Goal: Information Seeking & Learning: Find specific fact

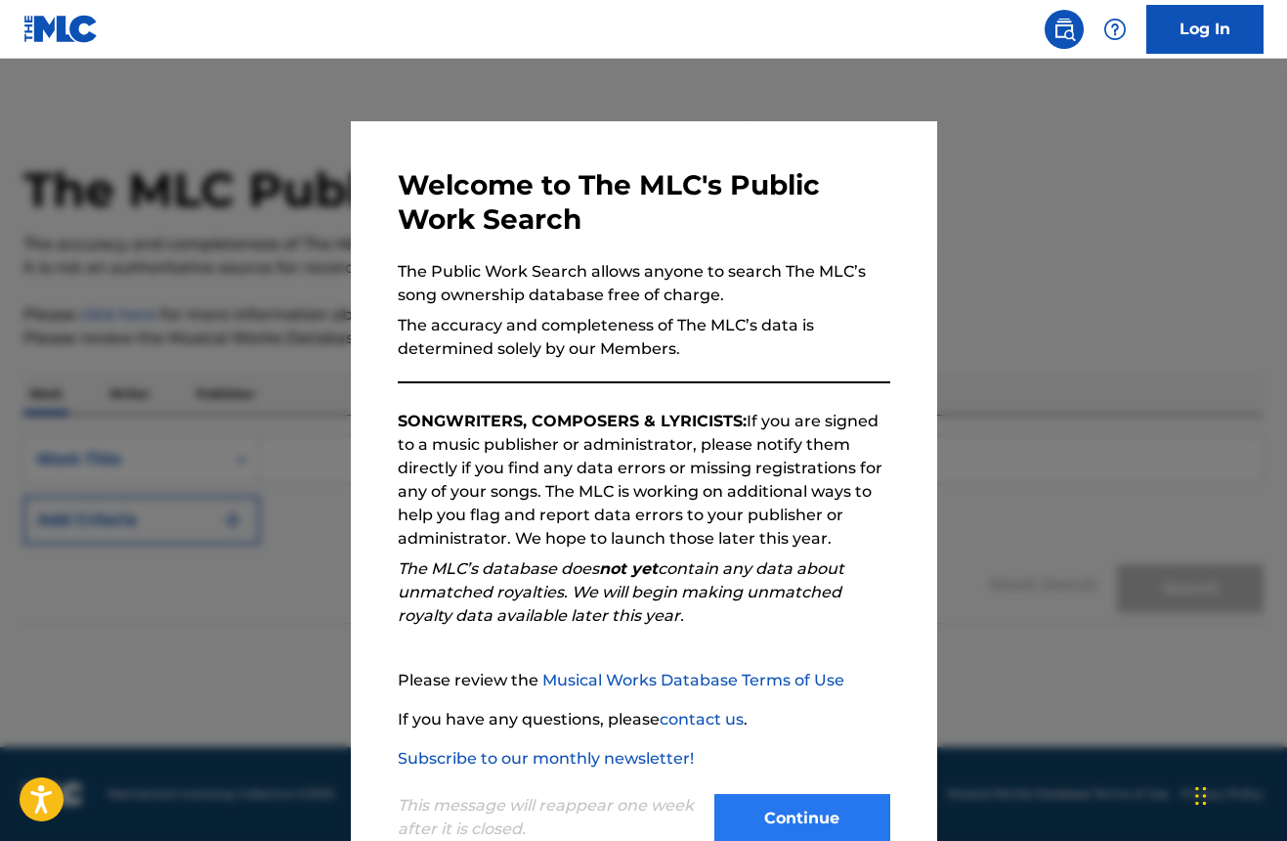
click at [821, 804] on button "Continue" at bounding box center [802, 818] width 176 height 49
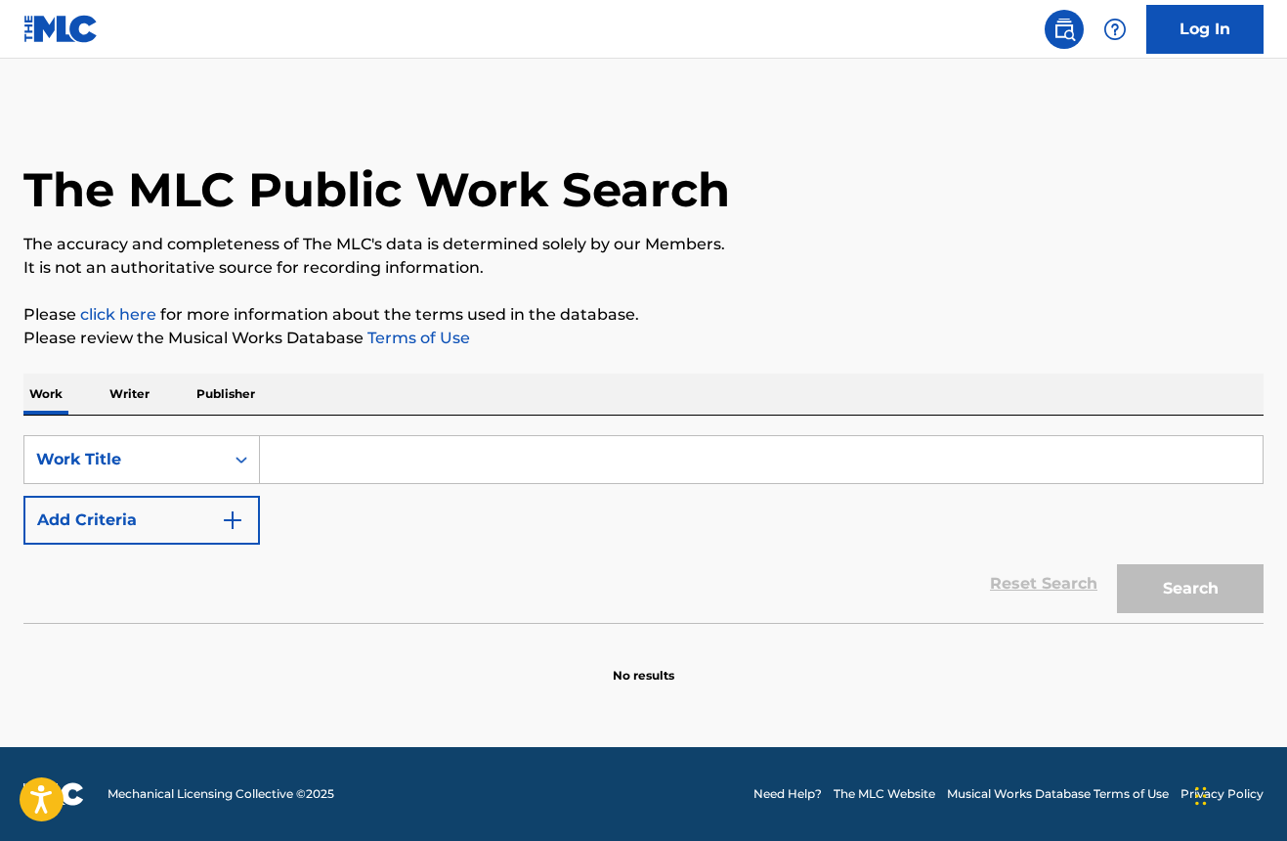
click at [426, 463] on input "Search Form" at bounding box center [761, 459] width 1003 height 47
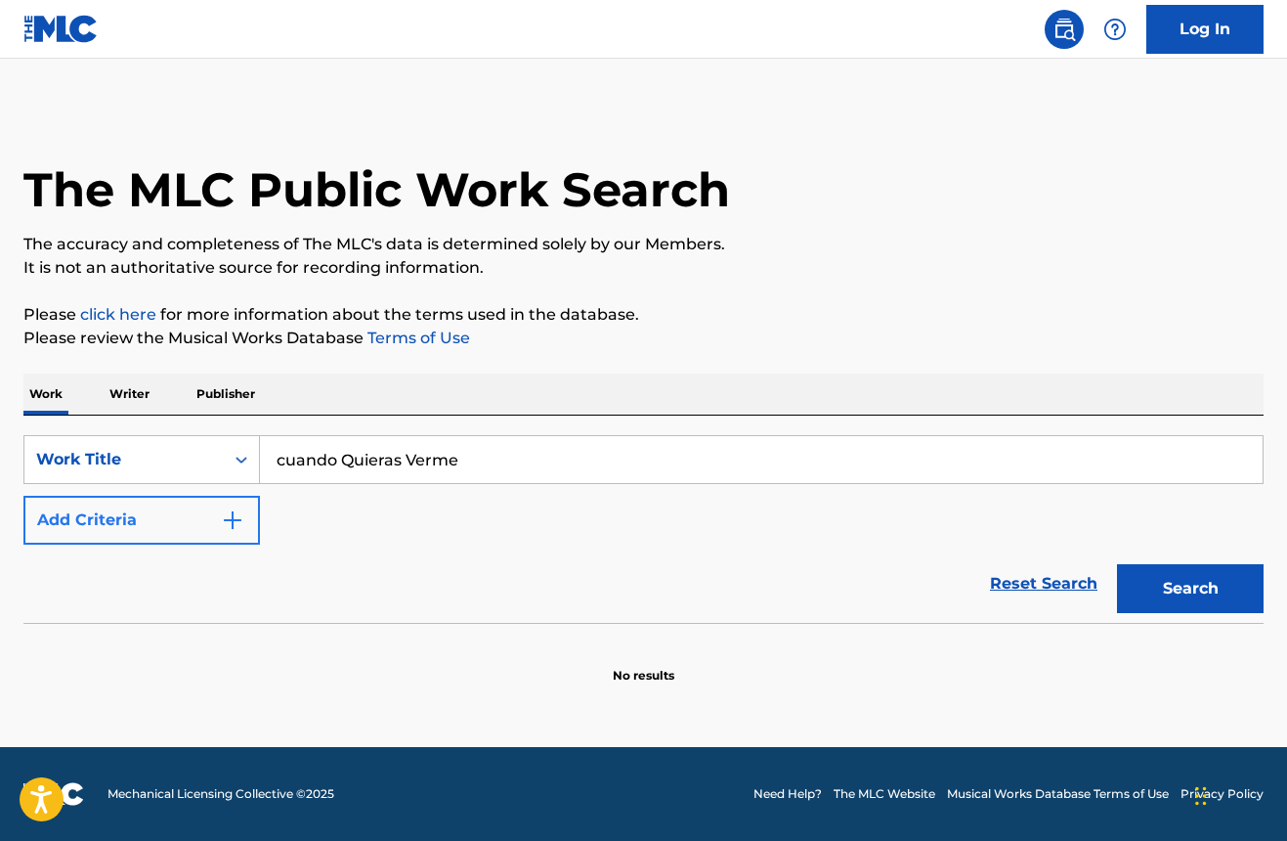
type input "cuando Quieras Verme"
click at [226, 527] on img "Search Form" at bounding box center [232, 519] width 23 height 23
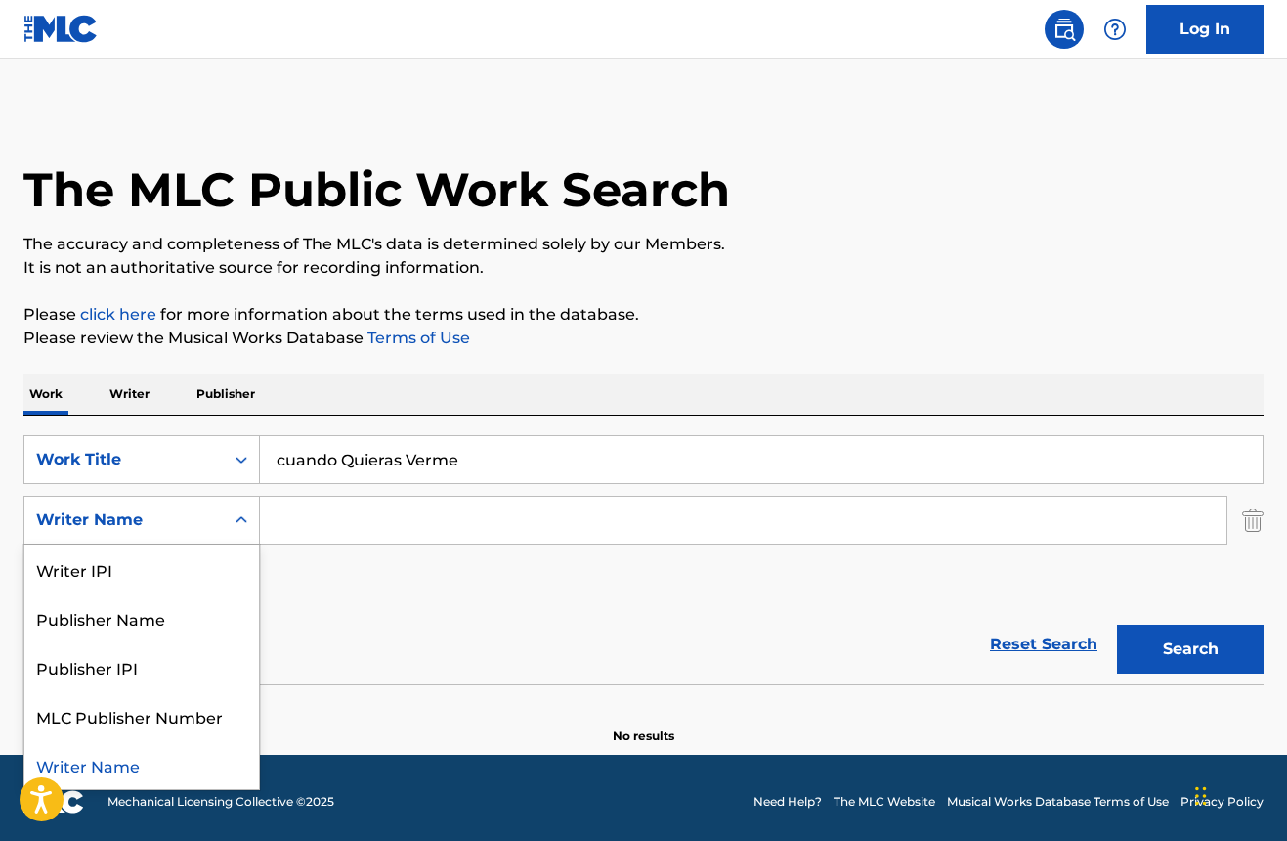
click at [242, 524] on icon "Search Form" at bounding box center [242, 520] width 20 height 20
click at [278, 569] on div "SearchWithCriteria906e9527-110b-4195-ae51-3915b7d73621 Work Title cuando Quiera…" at bounding box center [643, 520] width 1240 height 170
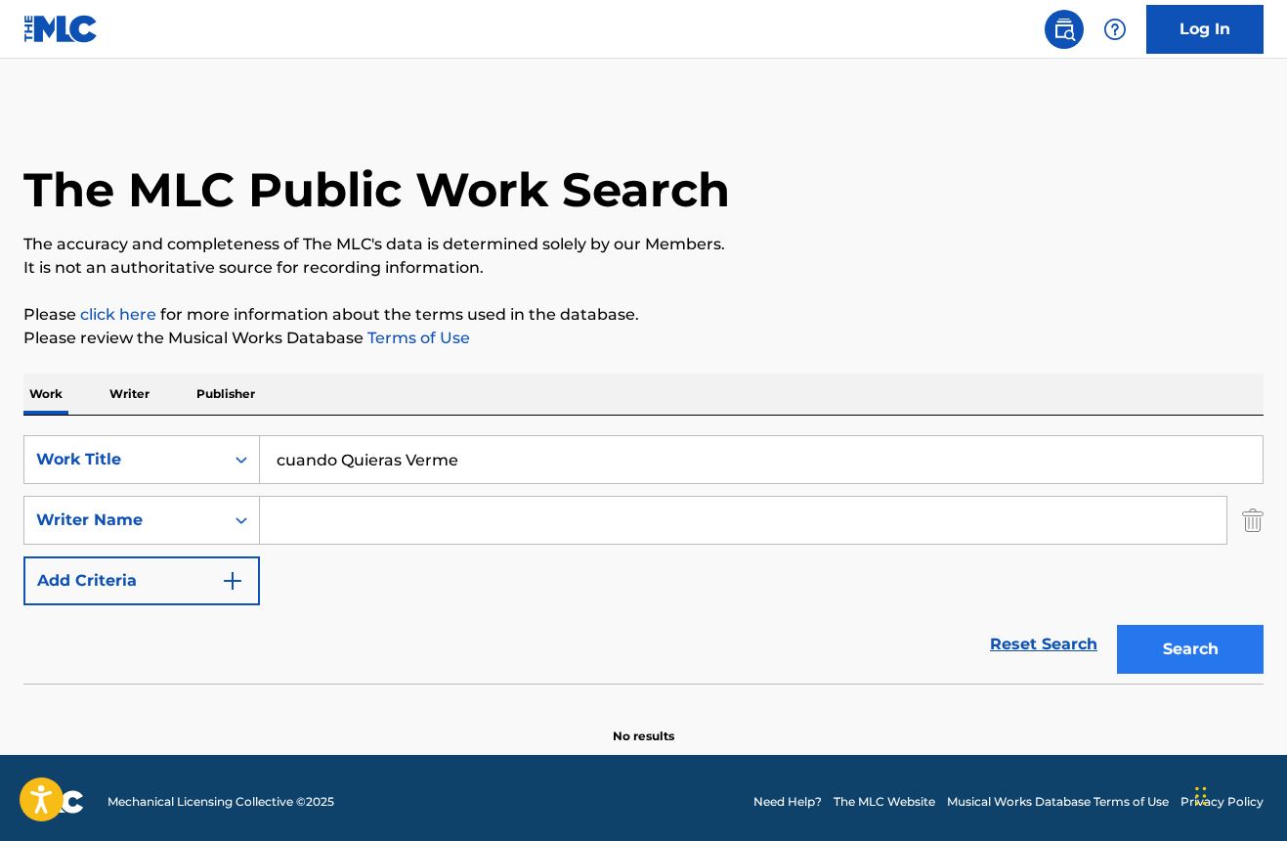
click at [1232, 631] on button "Search" at bounding box center [1190, 649] width 147 height 49
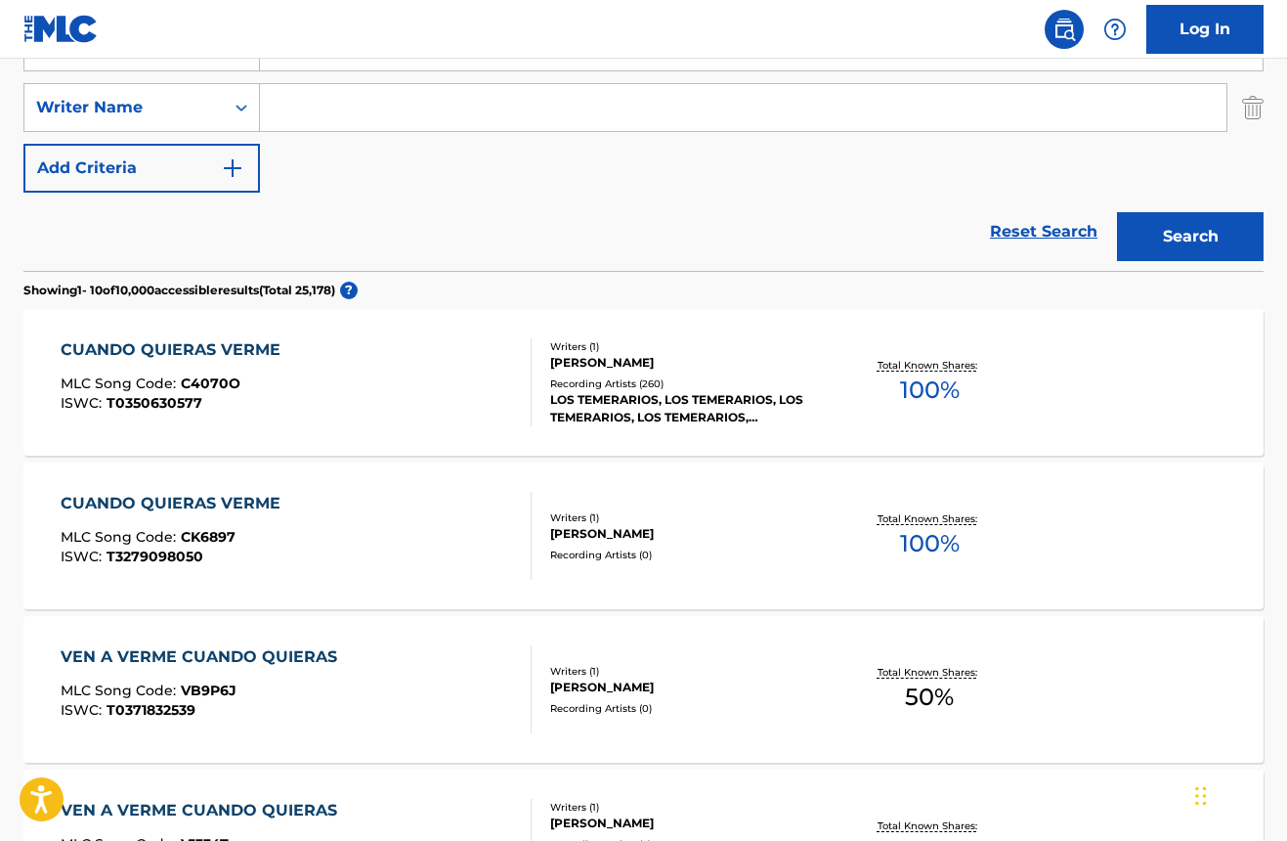
scroll to position [415, 0]
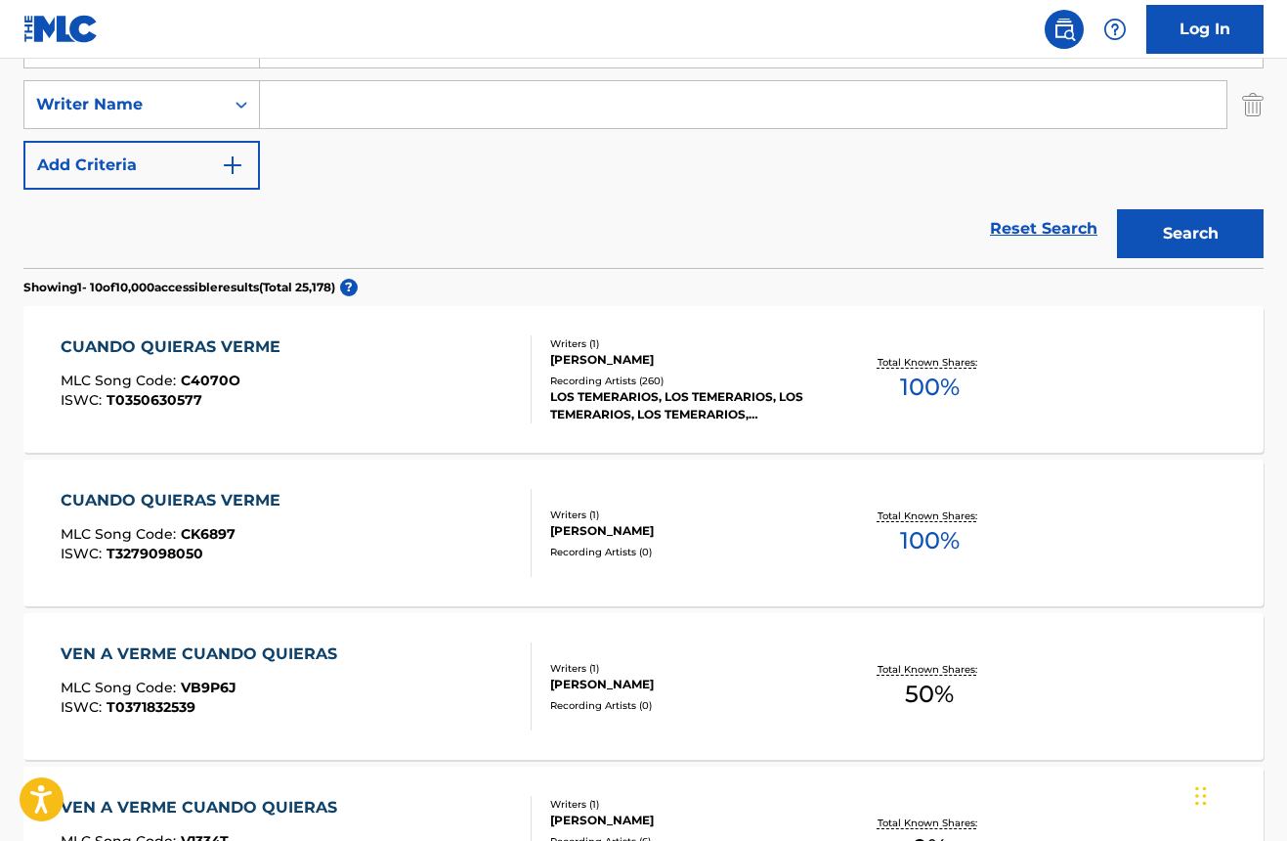
click at [786, 389] on div "LOS TEMERARIOS, LOS TEMERARIOS, LOS TEMERARIOS, LOS TEMERARIOS, [PERSON_NAME], …" at bounding box center [688, 405] width 276 height 35
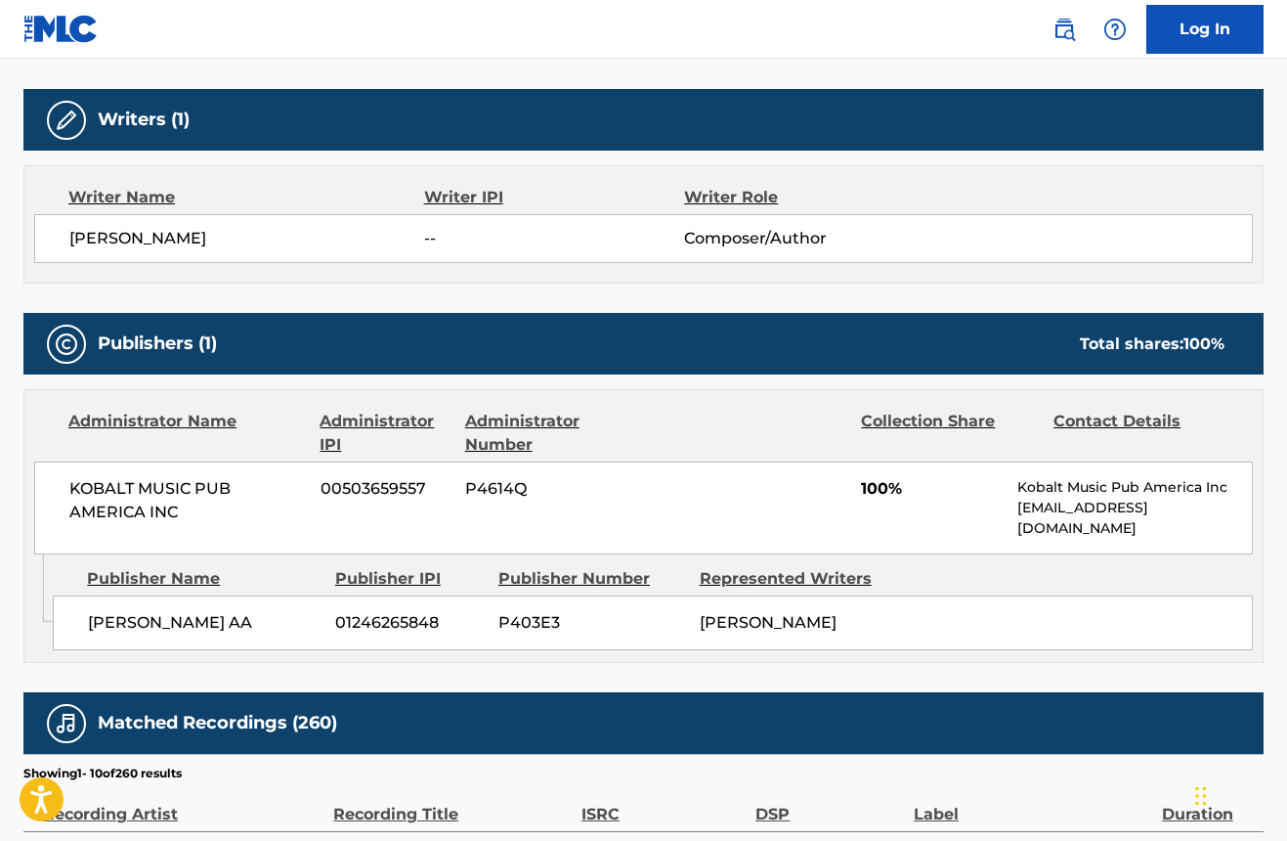
scroll to position [594, 0]
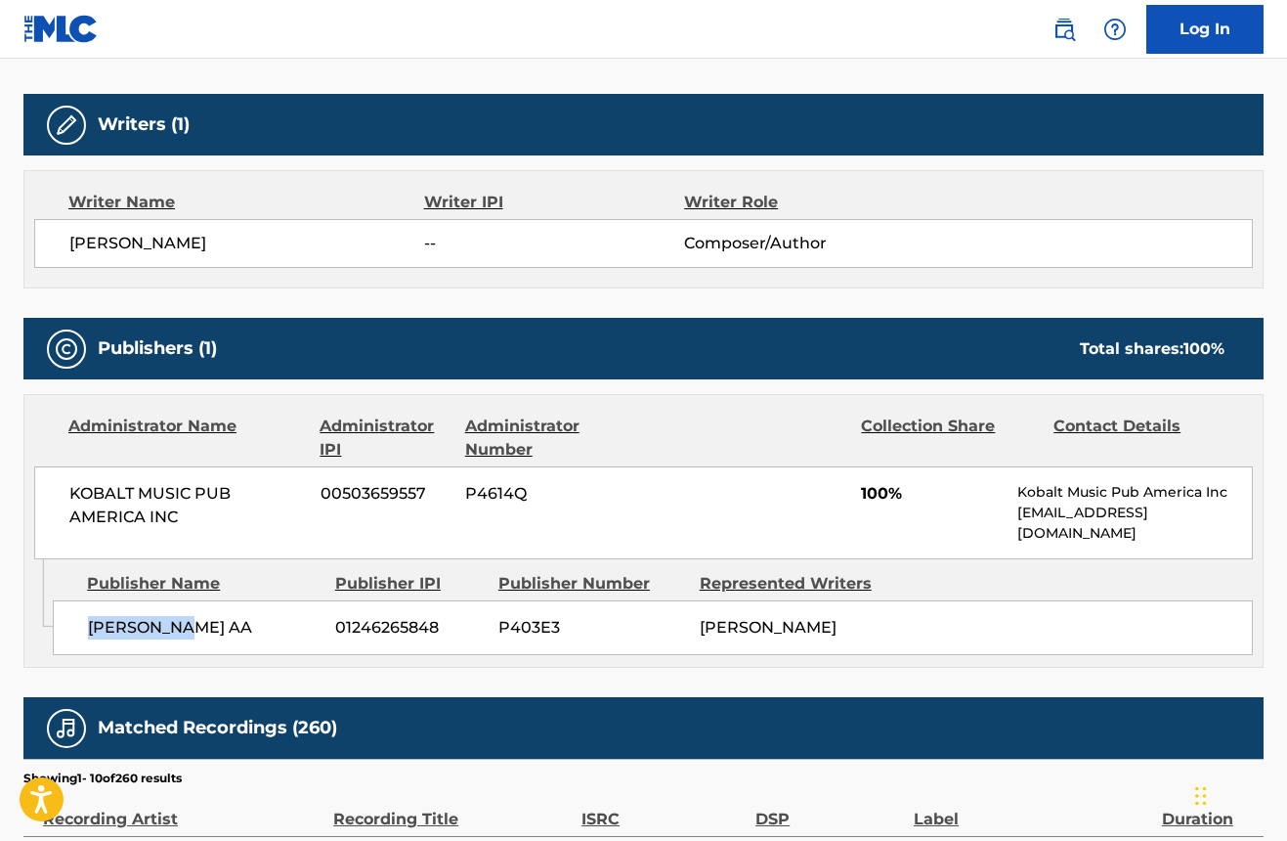
drag, startPoint x: 192, startPoint y: 628, endPoint x: 65, endPoint y: 635, distance: 127.2
click at [65, 635] on div "[PERSON_NAME] AA 01246265848 P403E3 [PERSON_NAME]" at bounding box center [653, 627] width 1200 height 55
drag, startPoint x: 187, startPoint y: 628, endPoint x: 89, endPoint y: 624, distance: 97.9
click at [89, 624] on span "[PERSON_NAME] AA" at bounding box center [204, 627] width 233 height 23
copy span "[PERSON_NAME] AA"
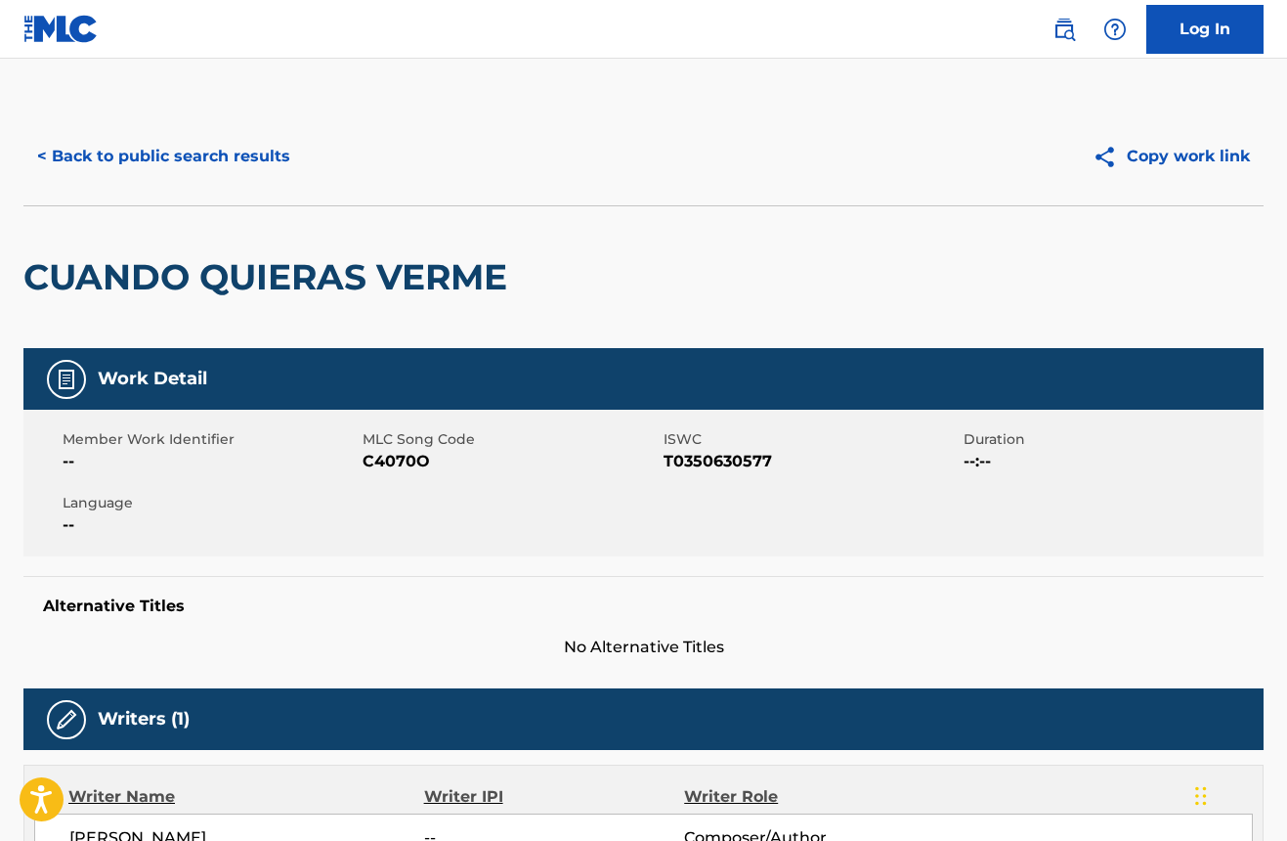
scroll to position [0, 0]
click at [195, 151] on button "< Back to public search results" at bounding box center [163, 156] width 281 height 49
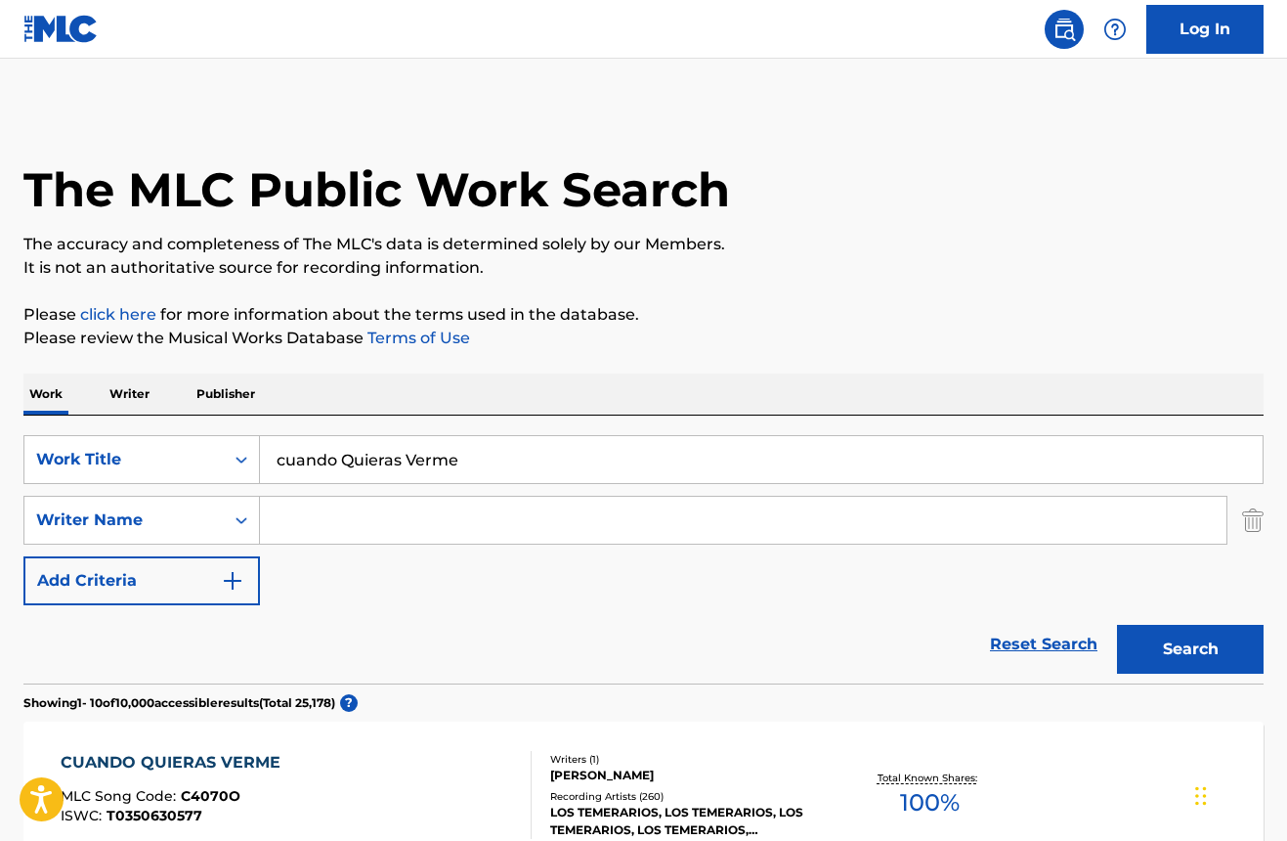
drag, startPoint x: 543, startPoint y: 466, endPoint x: -300, endPoint y: 480, distance: 843.6
click at [0, 480] on html "Accessibility Screen-Reader Guide, Feedback, and Issue Reporting | New window C…" at bounding box center [643, 420] width 1287 height 841
click at [310, 468] on input "cuando Quieras Verme" at bounding box center [761, 459] width 1003 height 47
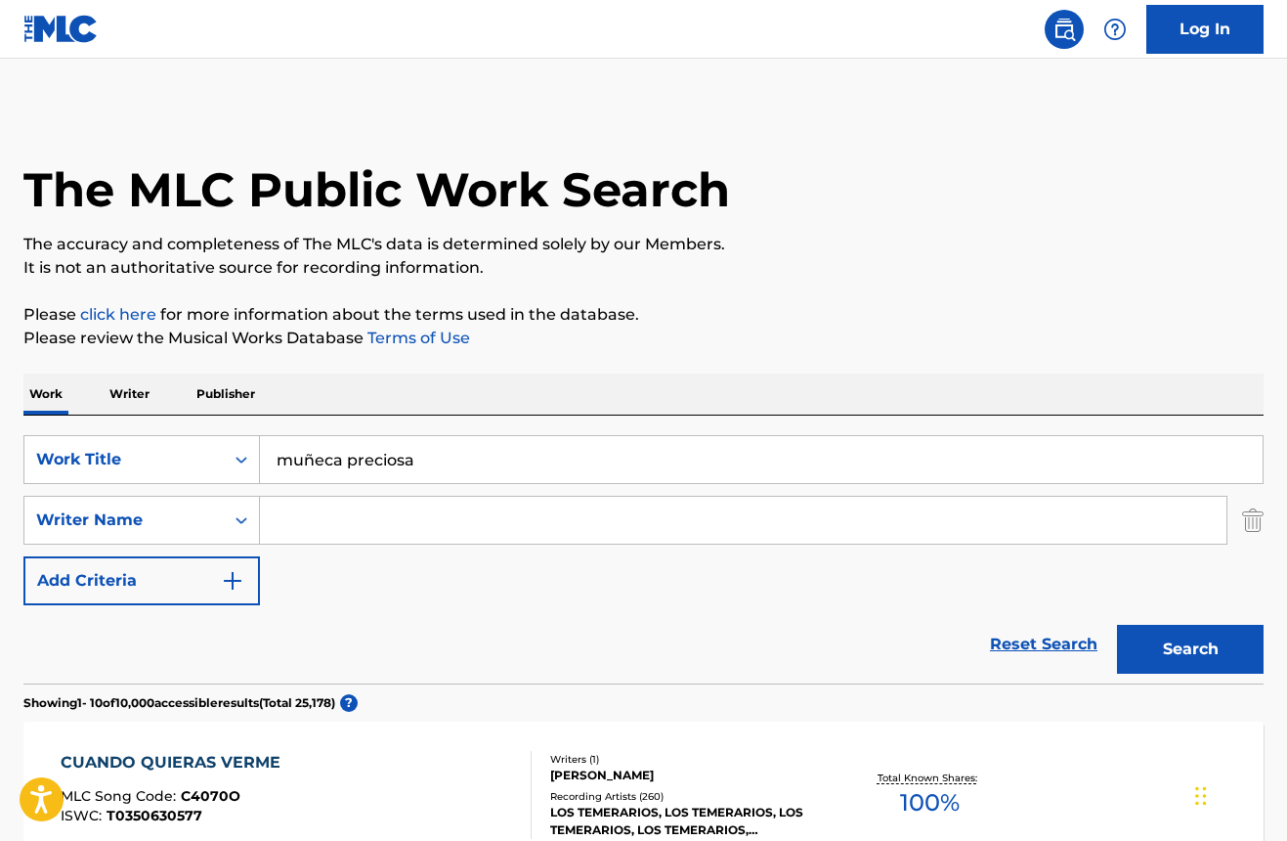
type input "muñeca preciosa"
click at [1190, 649] on button "Search" at bounding box center [1190, 649] width 147 height 49
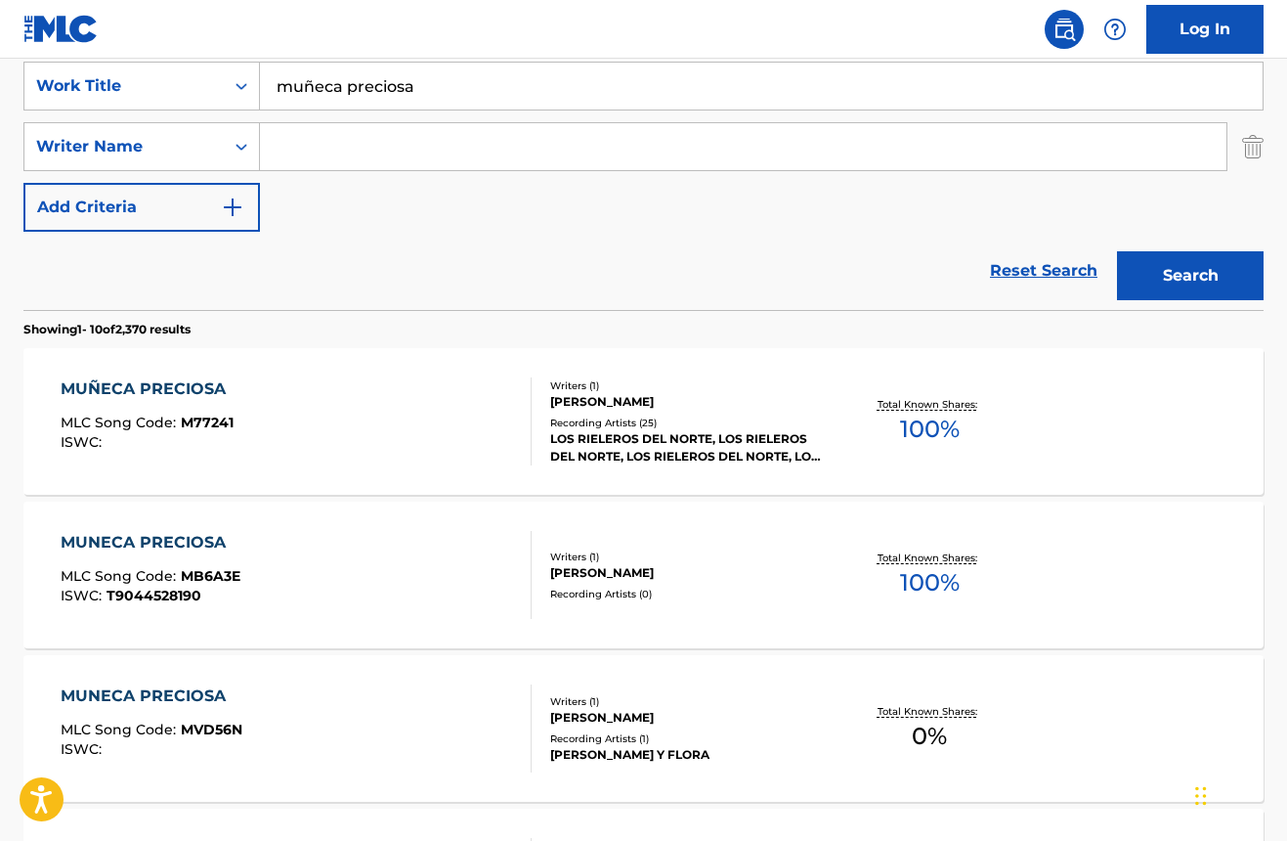
scroll to position [391, 0]
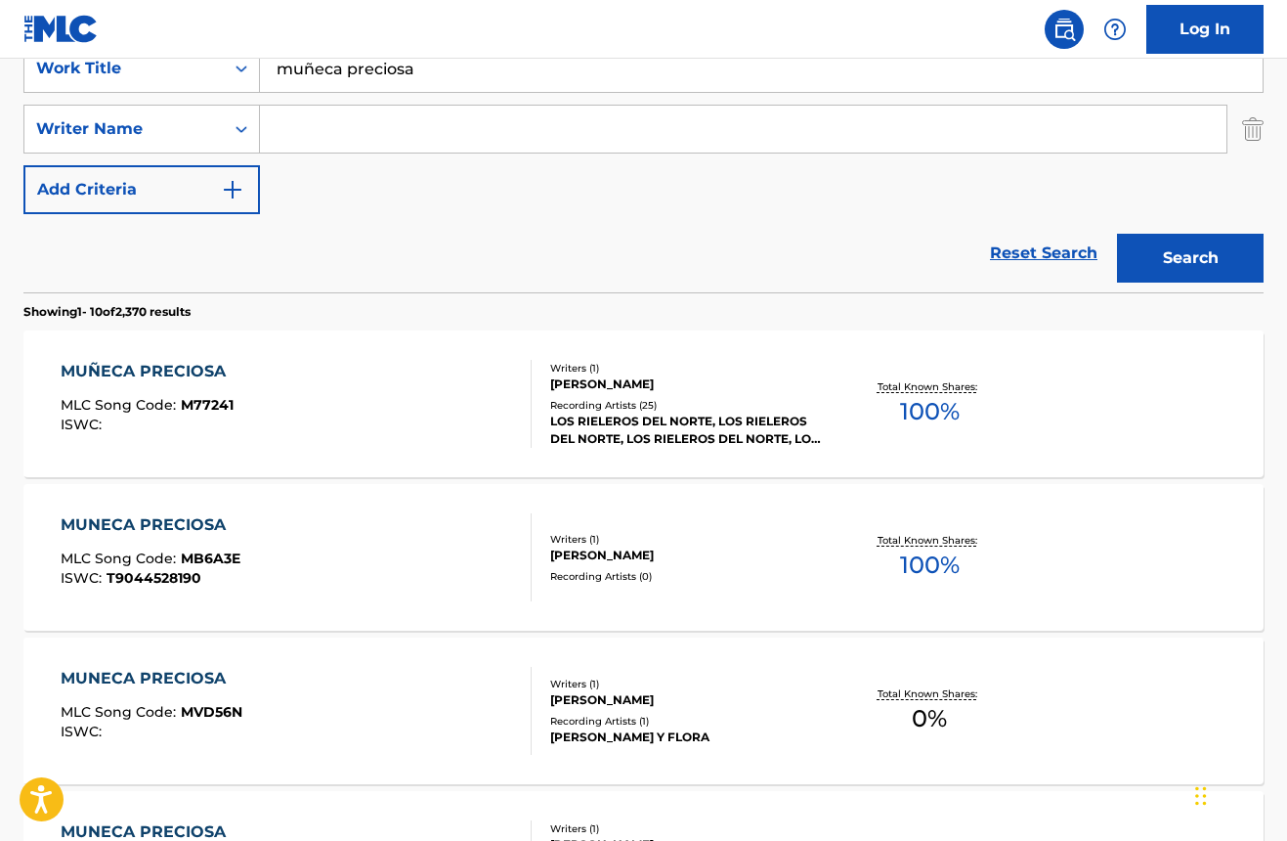
click at [667, 441] on div "LOS RIELEROS DEL NORTE, LOS RIELEROS DEL NORTE, LOS RIELEROS DEL NORTE, LOS RIE…" at bounding box center [688, 429] width 276 height 35
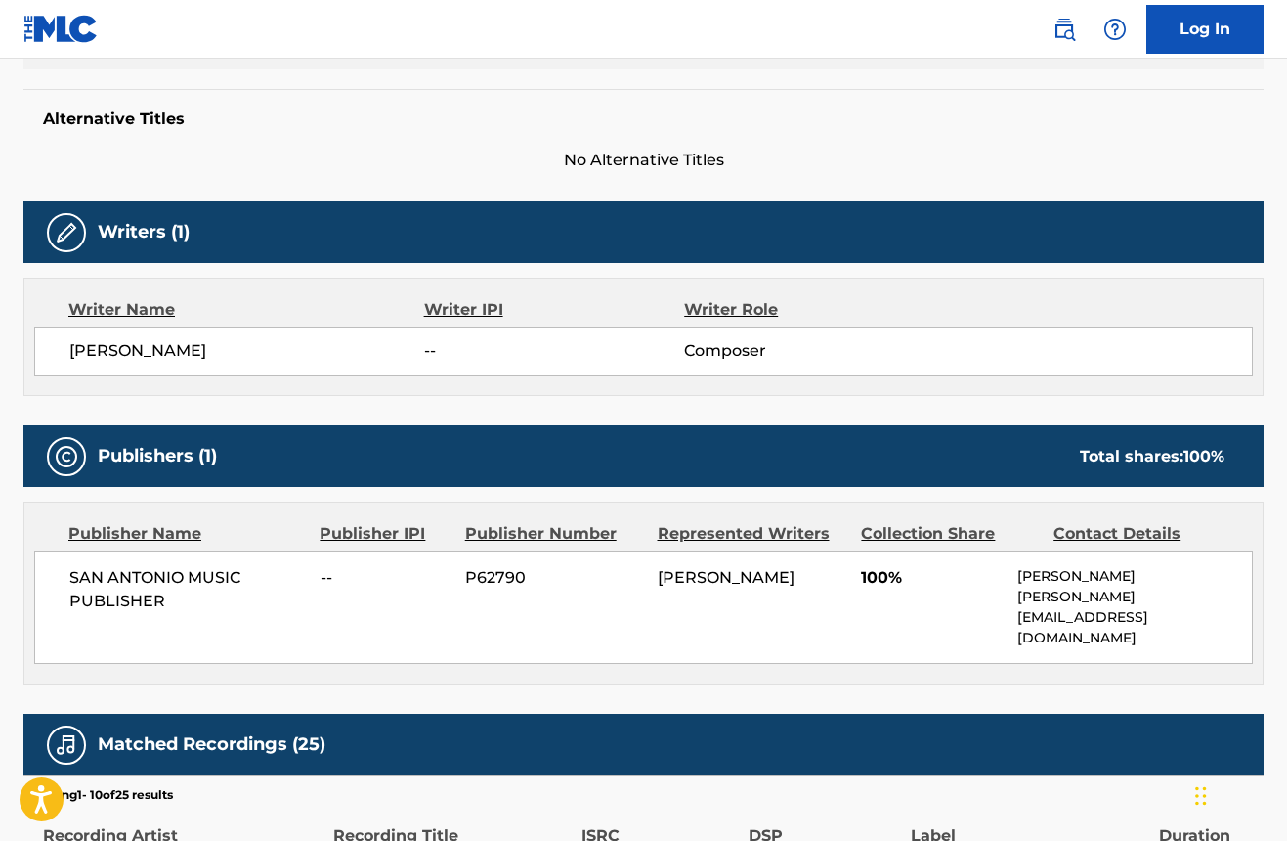
scroll to position [500, 0]
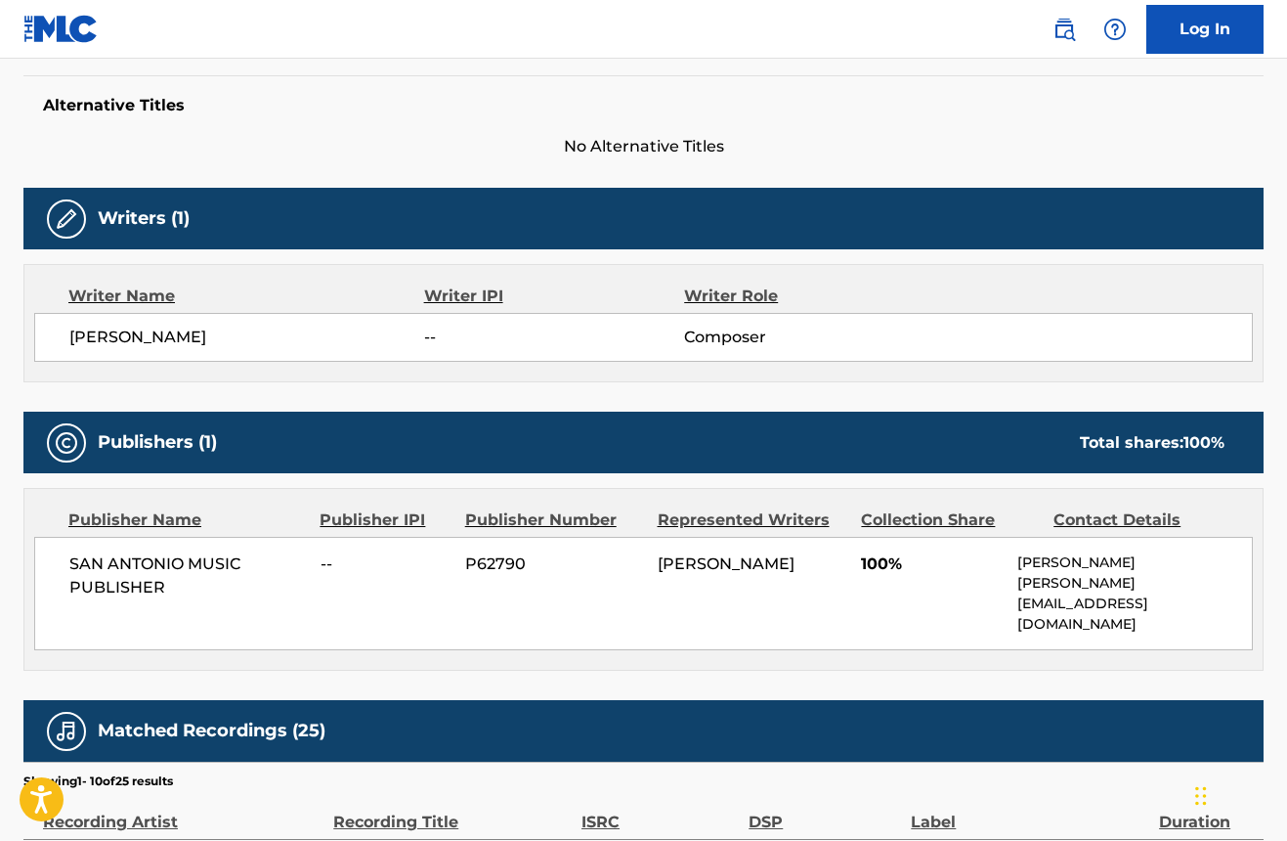
drag, startPoint x: 310, startPoint y: 330, endPoint x: 12, endPoint y: 332, distance: 298.1
click at [12, 332] on div "< Back to public search results Copy work link MUÑECA PRECIOSA Work Detail Memb…" at bounding box center [643, 502] width 1287 height 1791
copy span "[PERSON_NAME]"
drag, startPoint x: 69, startPoint y: 561, endPoint x: 166, endPoint y: 586, distance: 100.0
click at [166, 586] on span "SAN ANTONIO MUSIC PUBLISHER" at bounding box center [187, 575] width 237 height 47
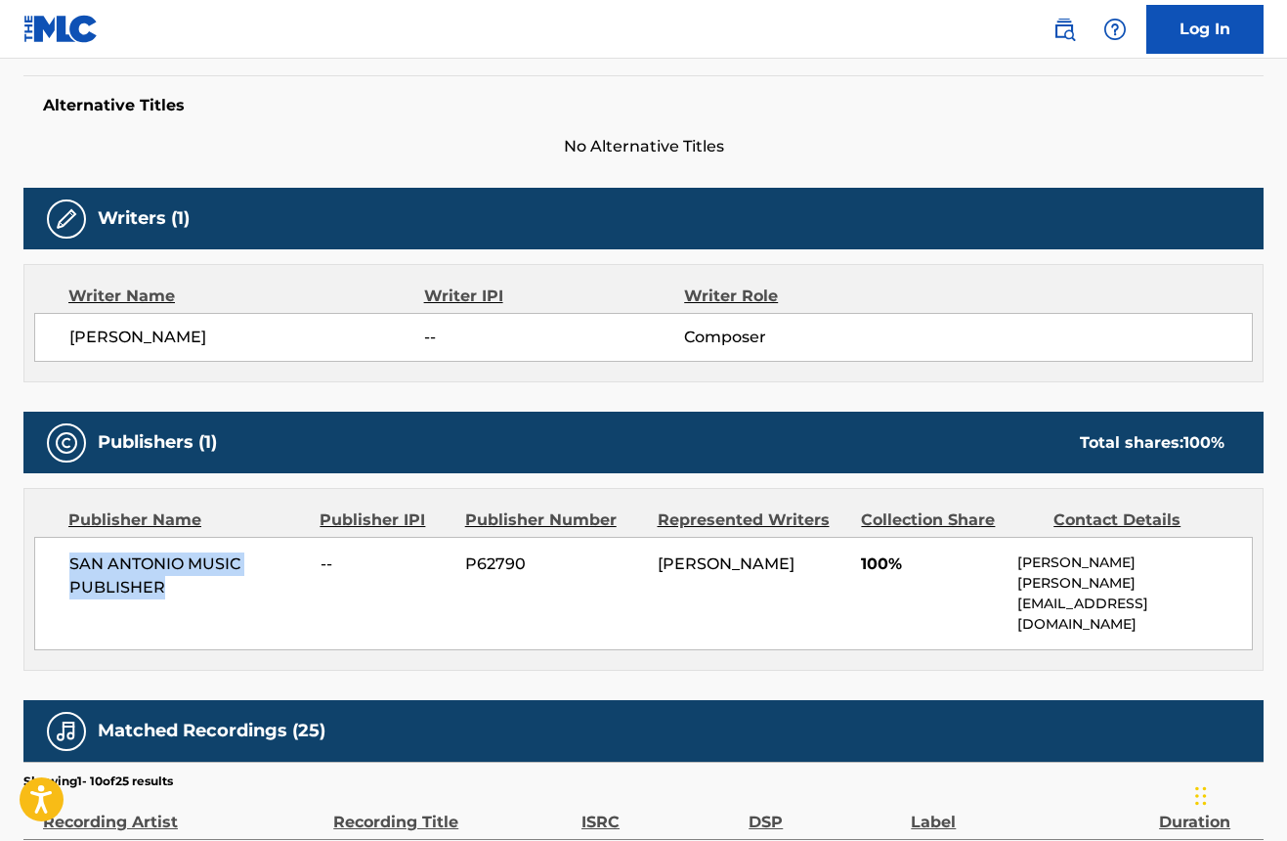
copy span "SAN ANTONIO MUSIC PUBLISHER"
drag, startPoint x: 294, startPoint y: 344, endPoint x: 54, endPoint y: 329, distance: 240.9
click at [54, 328] on div "[PERSON_NAME] -- Composer" at bounding box center [643, 337] width 1219 height 49
copy span "[PERSON_NAME]"
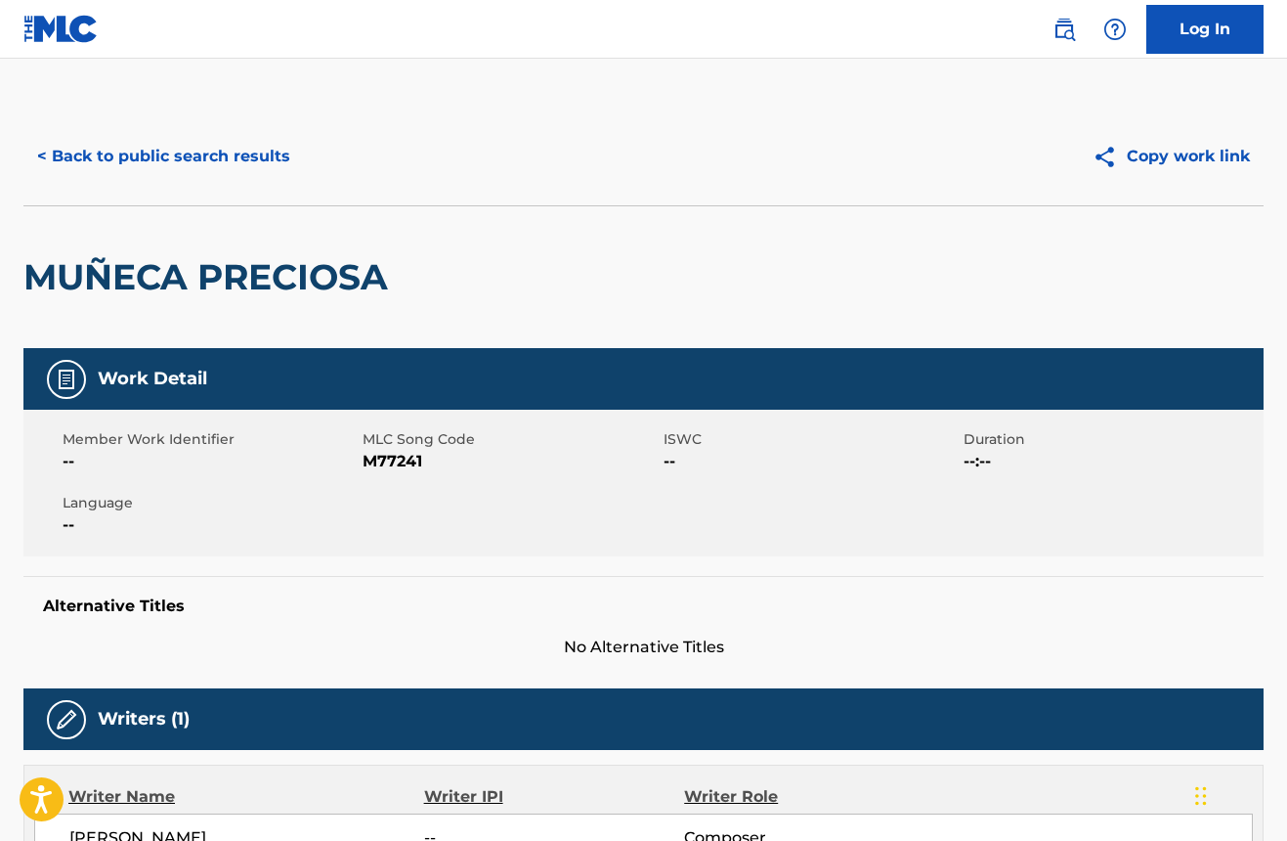
scroll to position [0, 0]
click at [132, 158] on button "< Back to public search results" at bounding box center [163, 156] width 281 height 49
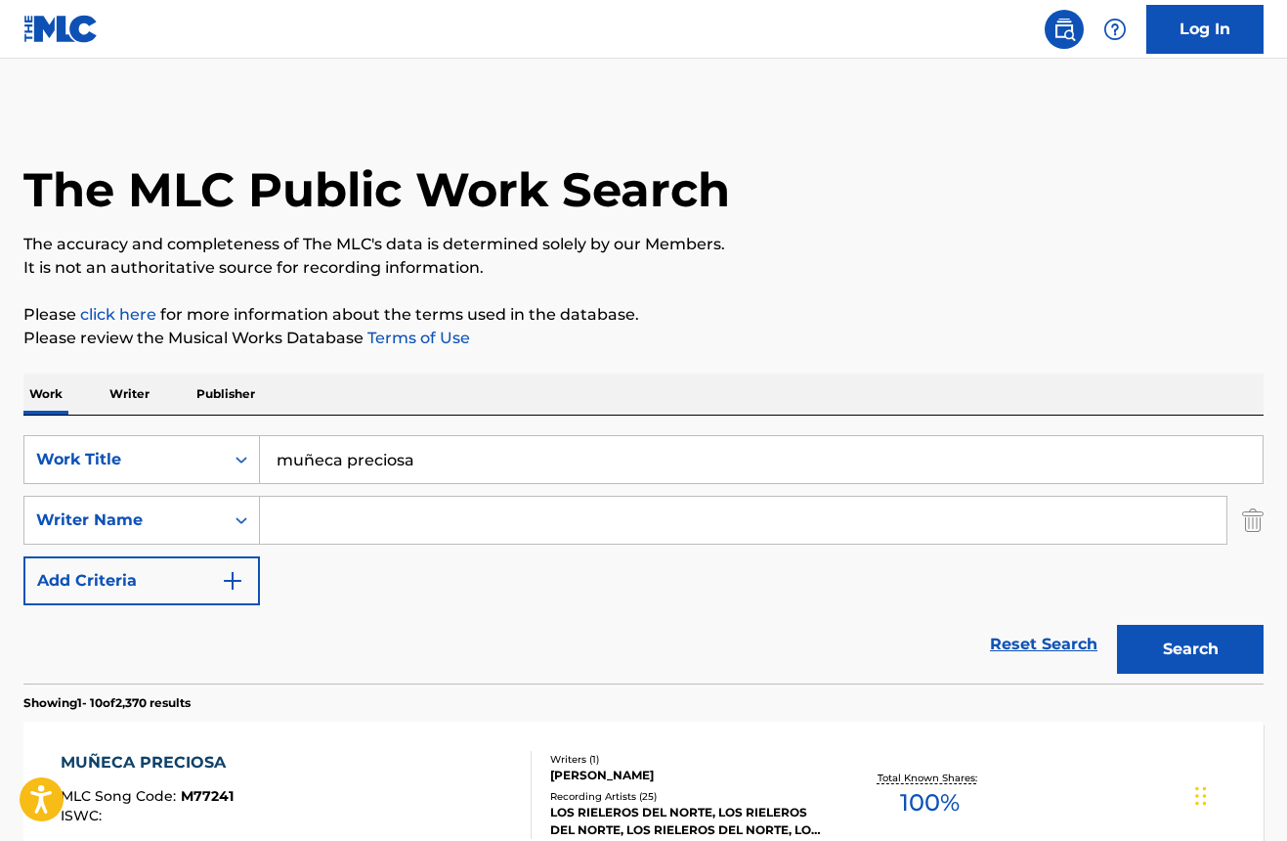
scroll to position [391, 0]
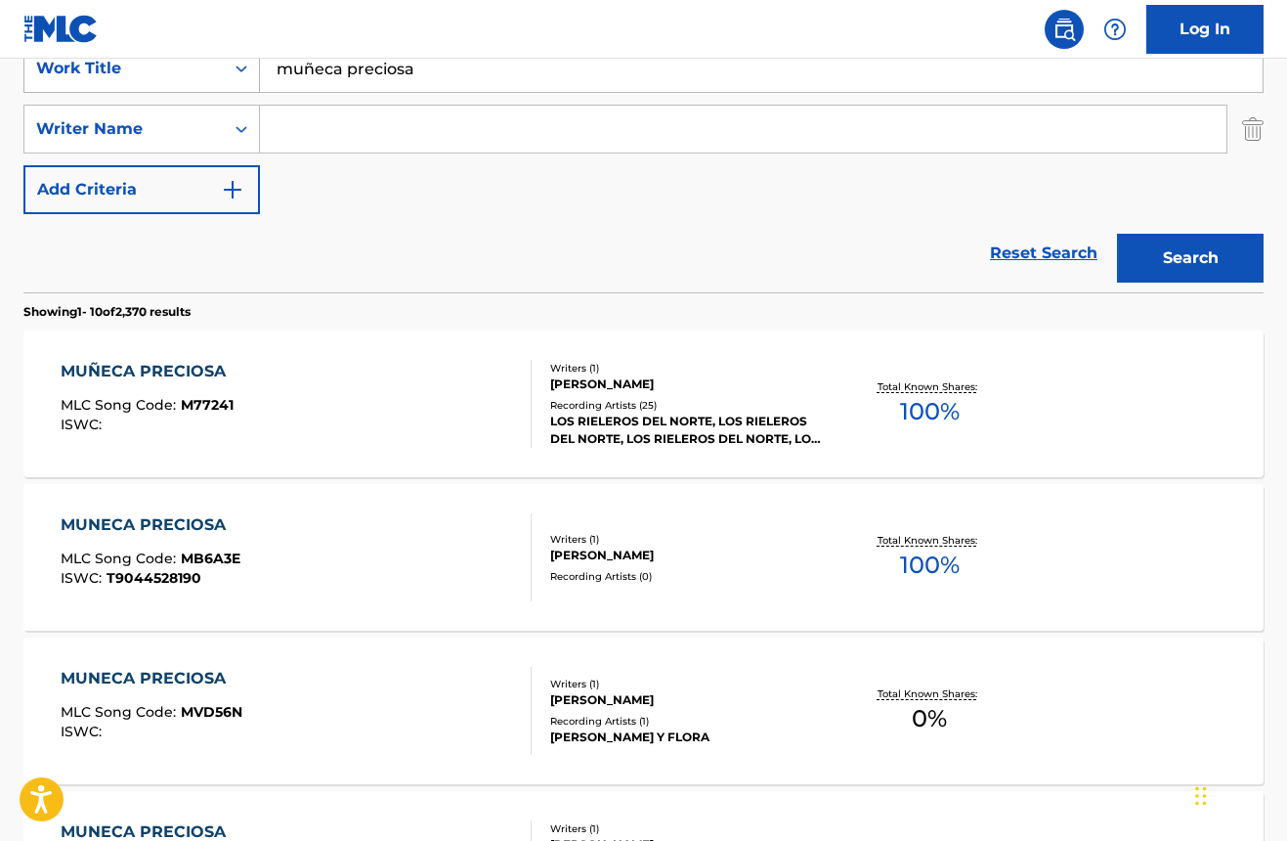
drag, startPoint x: 432, startPoint y: 104, endPoint x: 206, endPoint y: 71, distance: 228.1
click at [199, 71] on div "SearchWithCriteria906e9527-110b-4195-ae51-3915b7d73621 Work Title muñeca precio…" at bounding box center [643, 129] width 1240 height 170
drag, startPoint x: 416, startPoint y: 70, endPoint x: 196, endPoint y: 67, distance: 219.9
click at [197, 67] on div "SearchWithCriteria906e9527-110b-4195-ae51-3915b7d73621 Work Title muñeca precio…" at bounding box center [643, 68] width 1240 height 49
type input "cantandole al cielo"
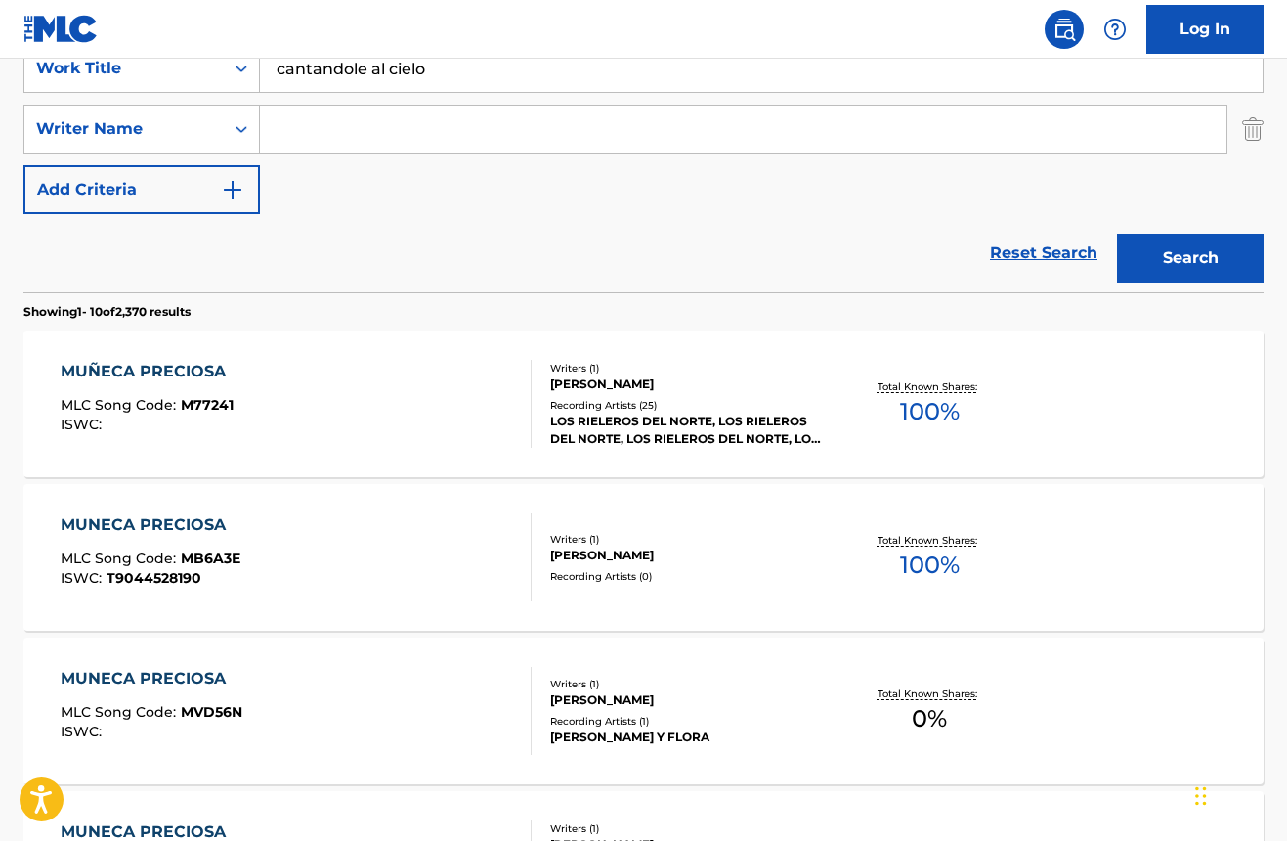
click at [1190, 258] on button "Search" at bounding box center [1190, 258] width 147 height 49
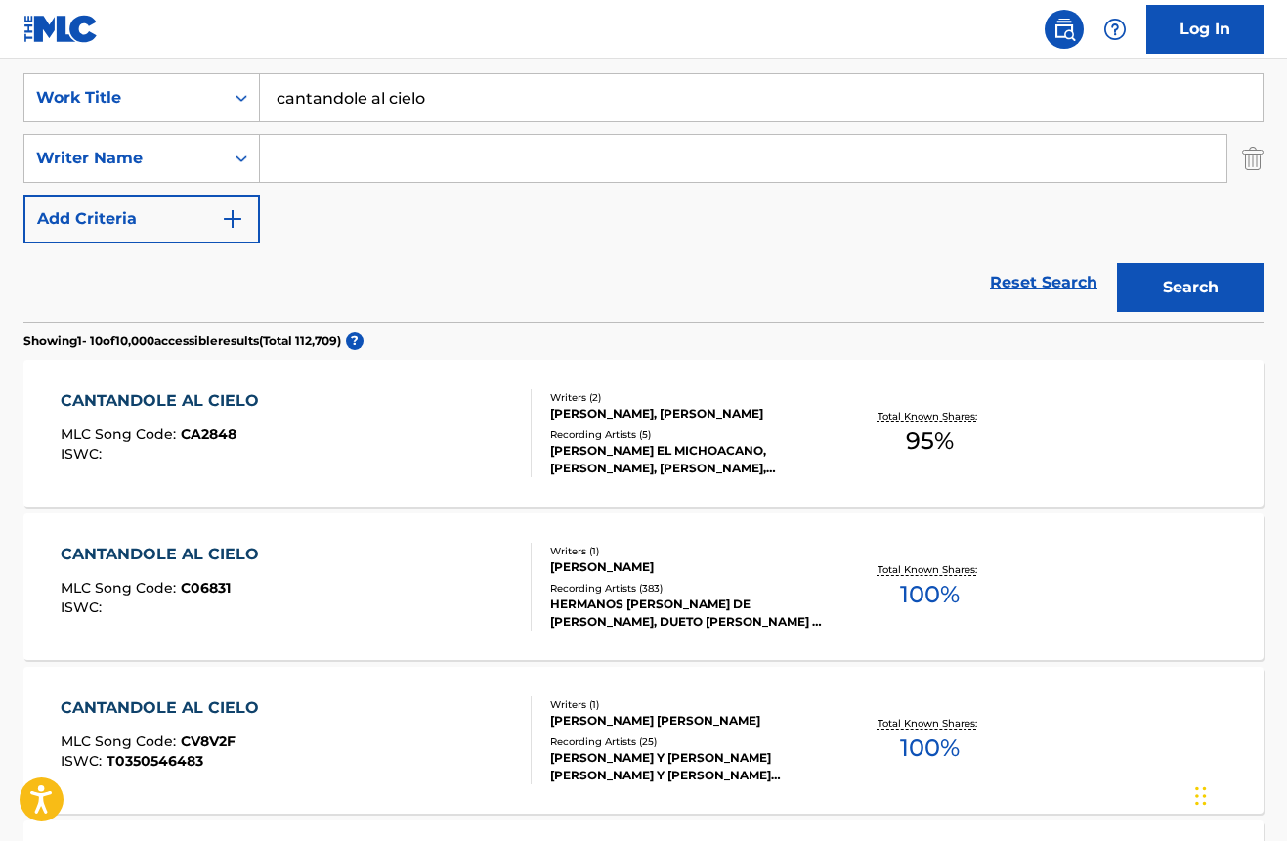
scroll to position [367, 0]
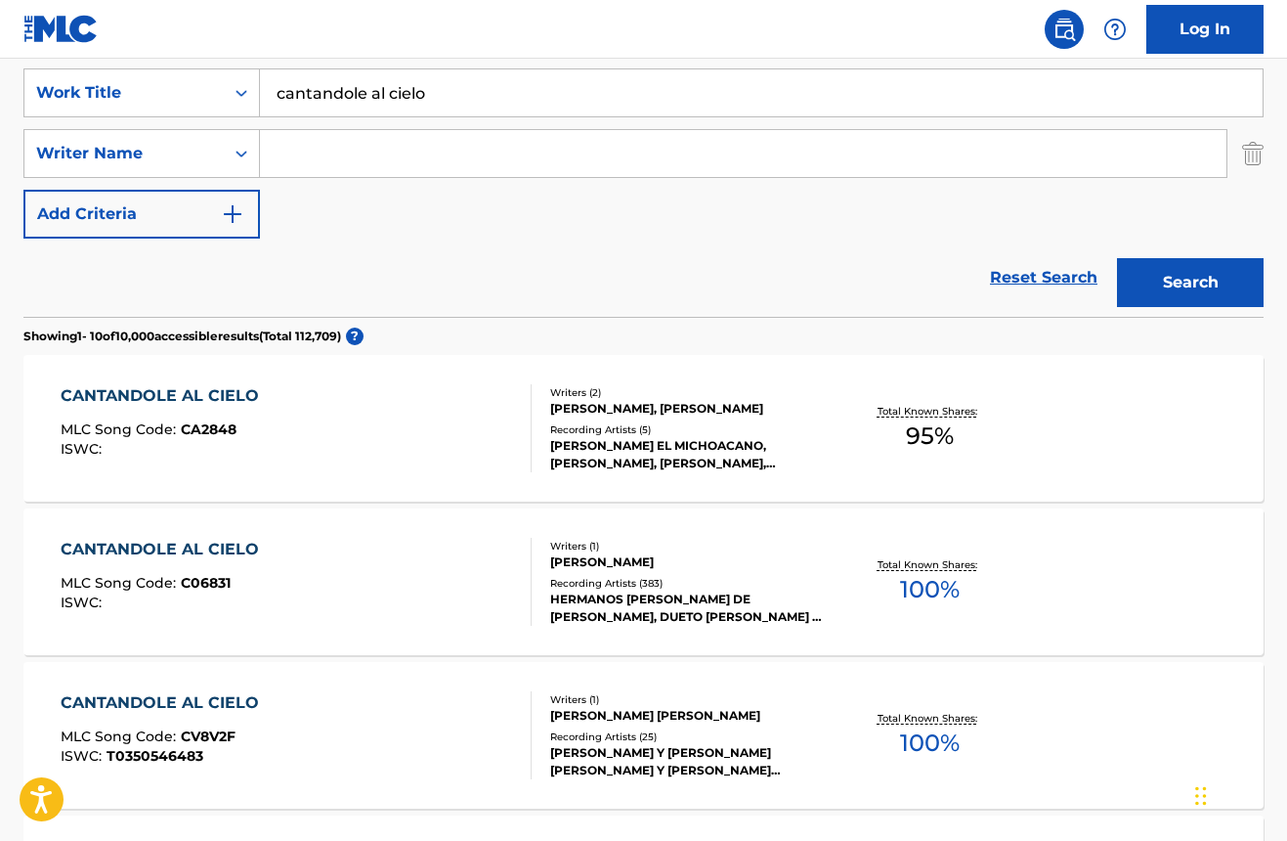
click at [669, 590] on div "HERMANOS [PERSON_NAME] DE [PERSON_NAME], DUETO [PERSON_NAME] Y [PERSON_NAME], […" at bounding box center [688, 607] width 276 height 35
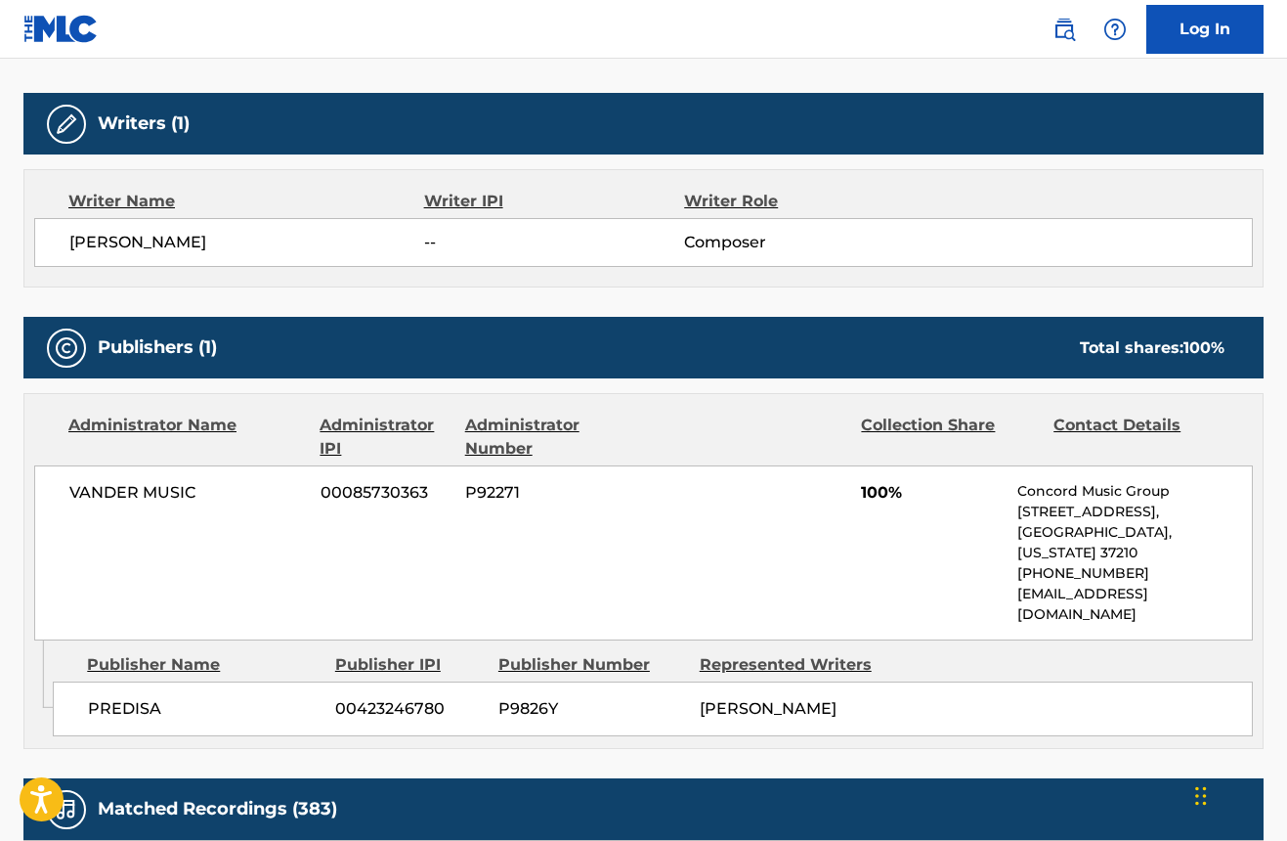
scroll to position [589, 0]
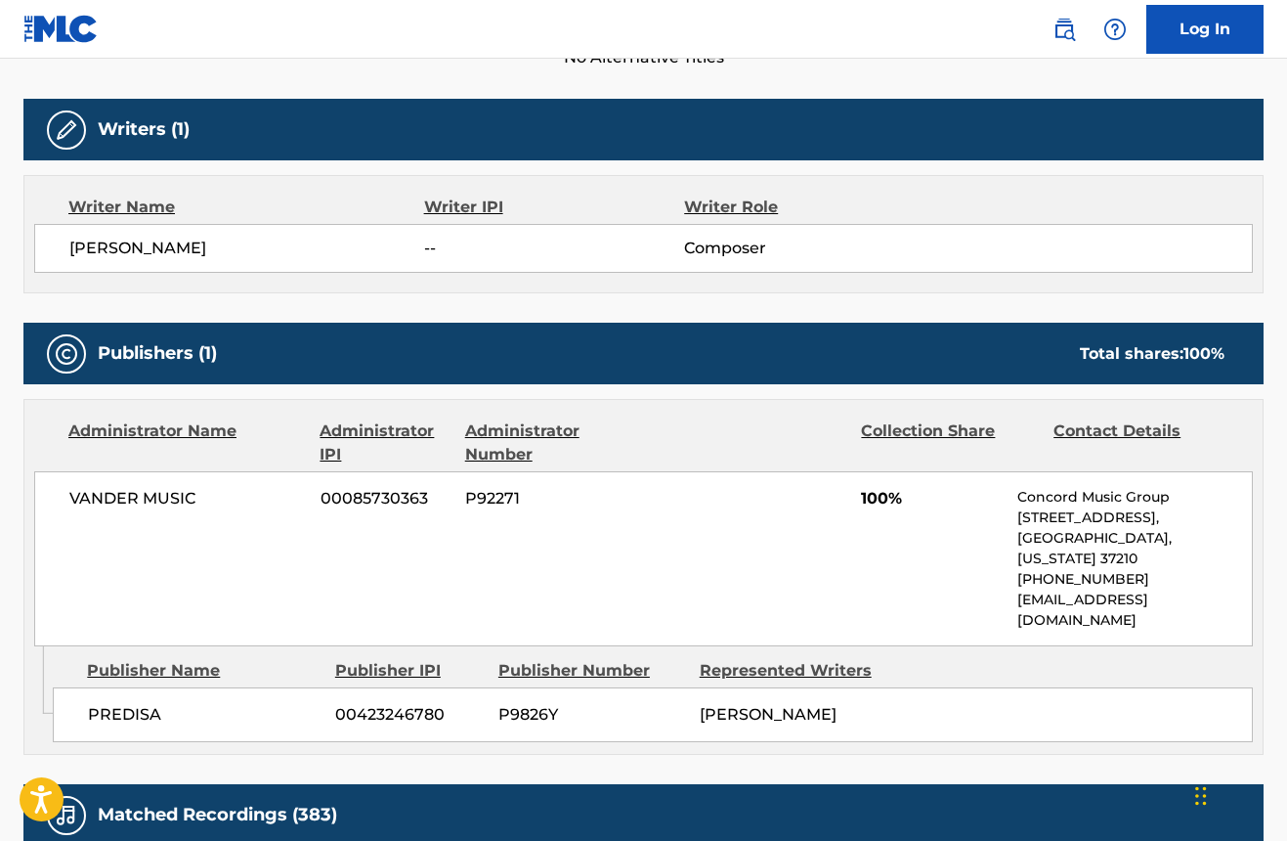
drag, startPoint x: 237, startPoint y: 250, endPoint x: 25, endPoint y: 244, distance: 211.2
click at [25, 244] on div "Writer Name Writer IPI Writer Role [PERSON_NAME] -- Composer" at bounding box center [643, 234] width 1240 height 118
copy span "[PERSON_NAME]"
drag, startPoint x: 172, startPoint y: 669, endPoint x: 67, endPoint y: 671, distance: 104.6
click at [67, 687] on div "PREDISA 00423246780 P9826Y [PERSON_NAME]" at bounding box center [653, 714] width 1200 height 55
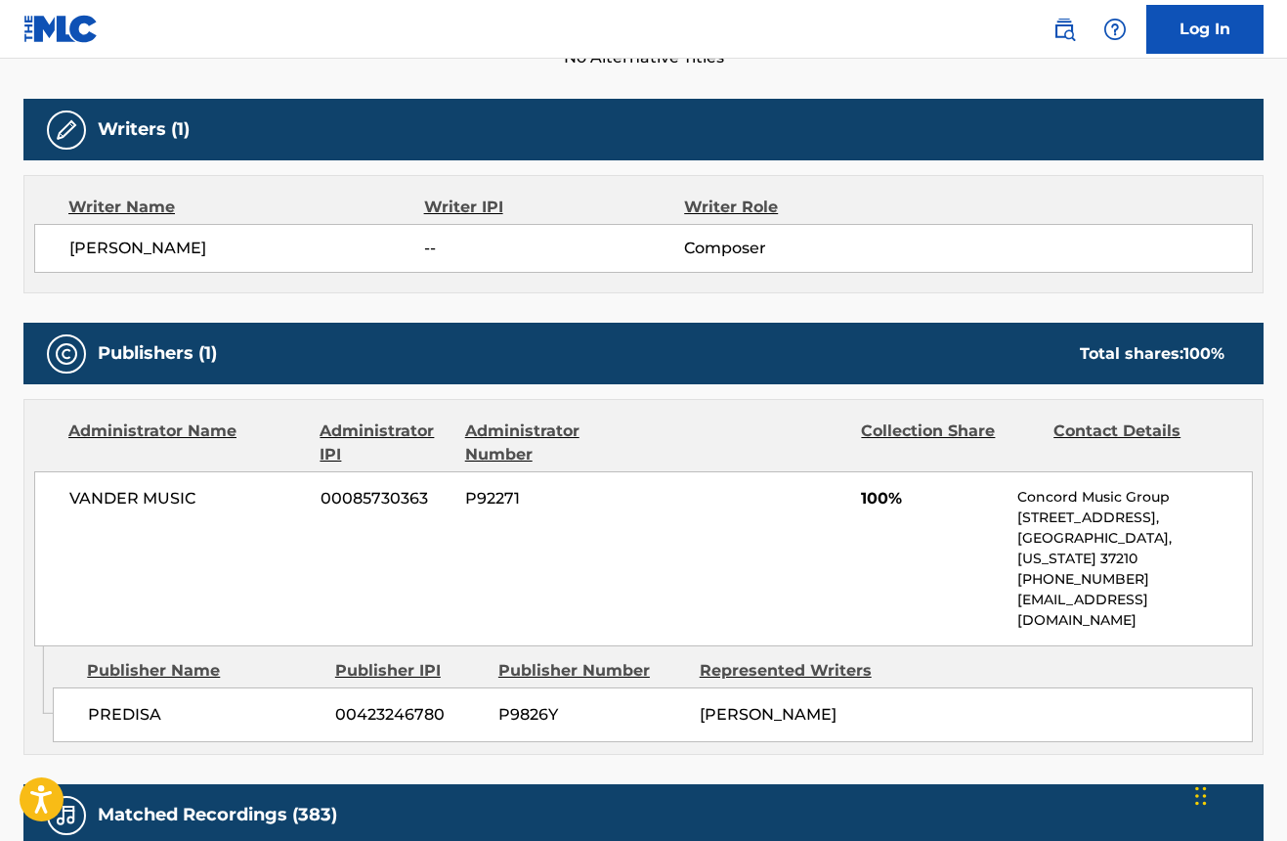
click at [132, 703] on span "PREDISA" at bounding box center [204, 714] width 233 height 23
drag, startPoint x: 166, startPoint y: 673, endPoint x: 51, endPoint y: 678, distance: 115.4
click at [51, 678] on div "Admin Original Publisher Connecting Line Publisher Name Publisher IPI Publisher…" at bounding box center [643, 700] width 1238 height 108
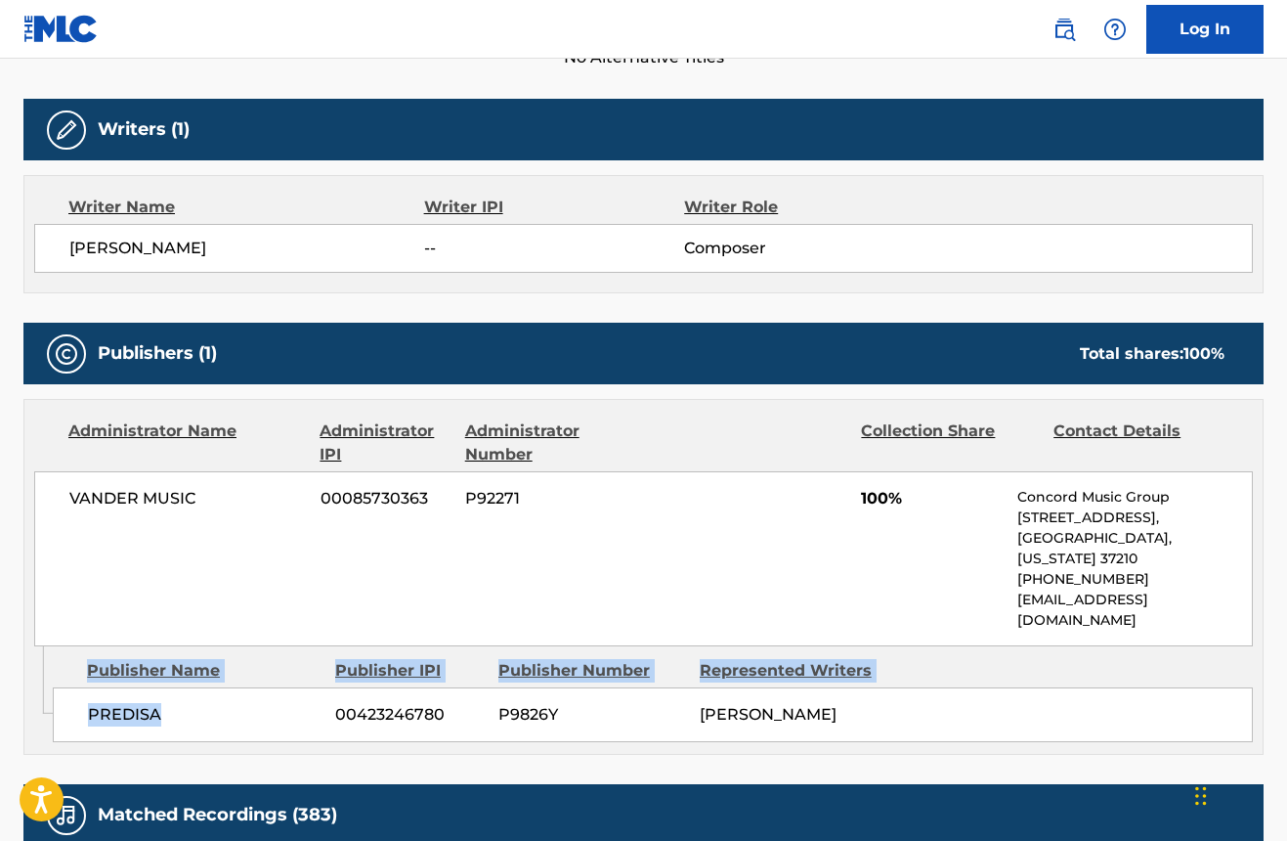
click at [110, 703] on span "PREDISA" at bounding box center [204, 714] width 233 height 23
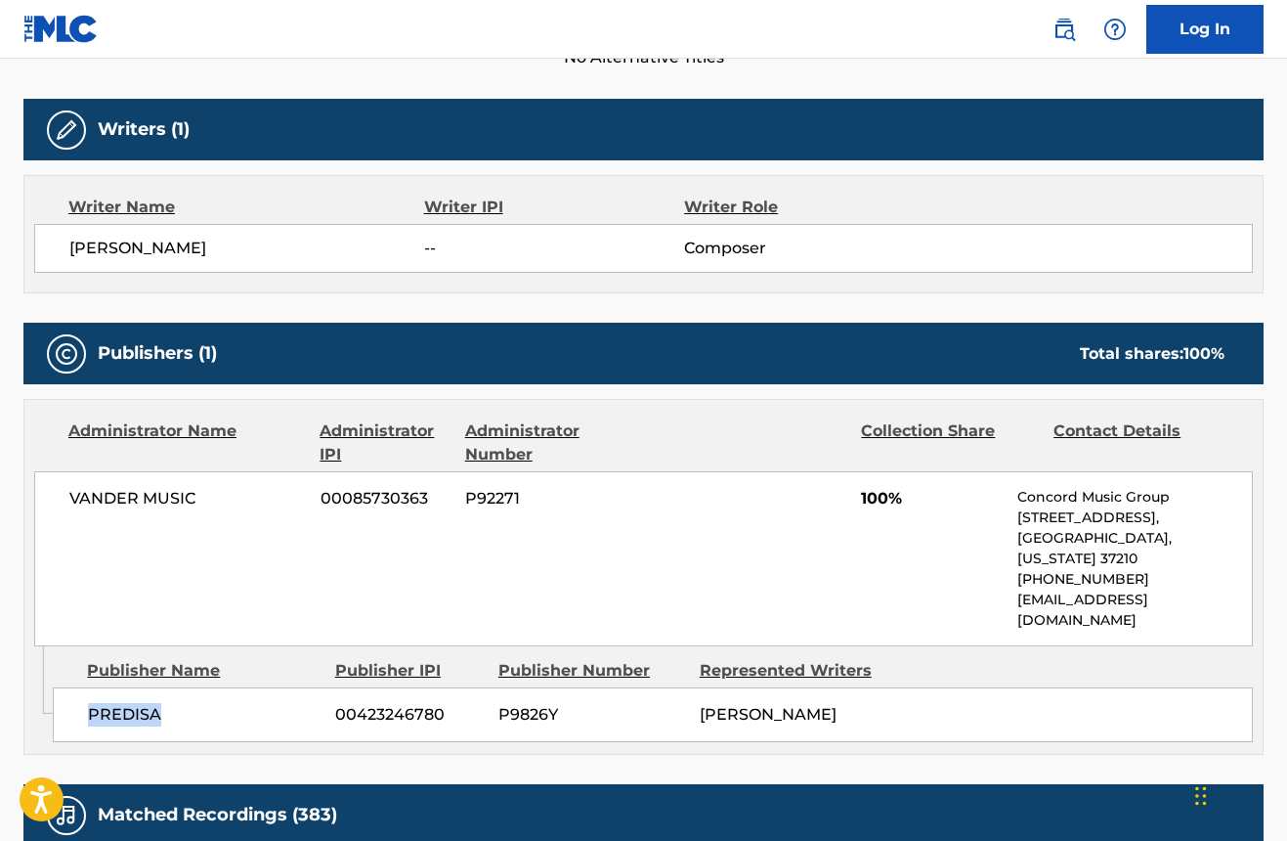
drag, startPoint x: 160, startPoint y: 672, endPoint x: 90, endPoint y: 674, distance: 70.4
click at [90, 703] on span "PREDISA" at bounding box center [204, 714] width 233 height 23
copy span "PREDISA"
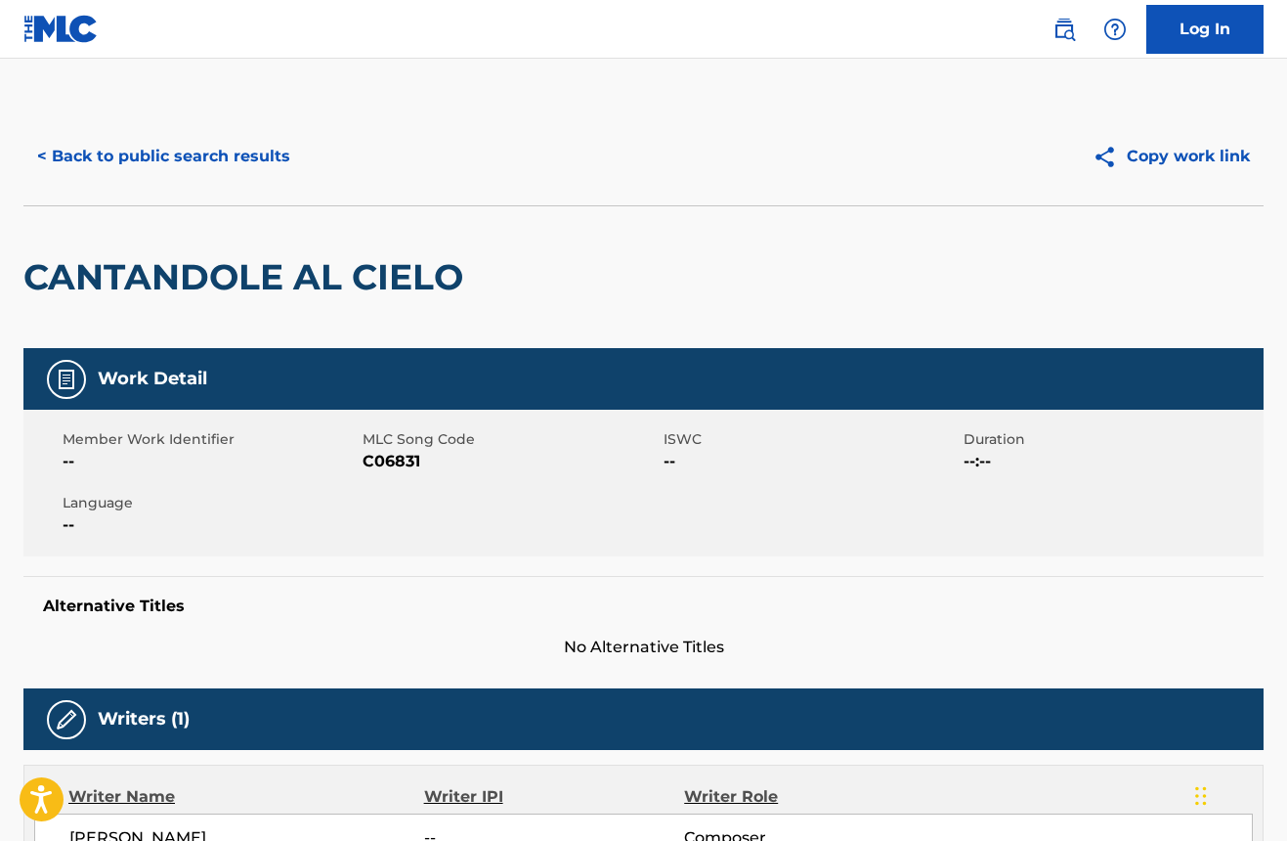
scroll to position [0, 0]
click at [52, 16] on img at bounding box center [60, 29] width 75 height 28
click at [225, 157] on button "< Back to public search results" at bounding box center [163, 156] width 281 height 49
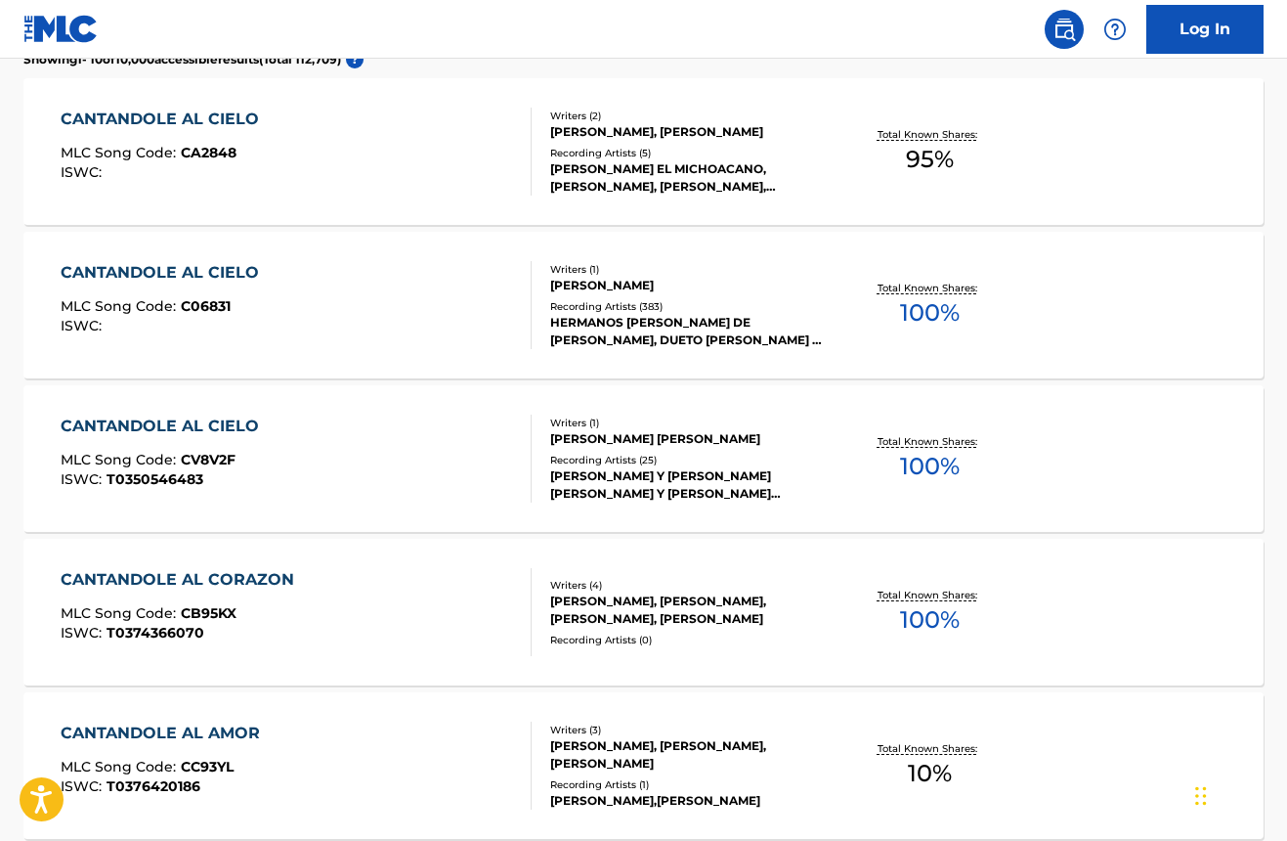
scroll to position [672, 0]
